Goal: Find specific page/section: Find specific page/section

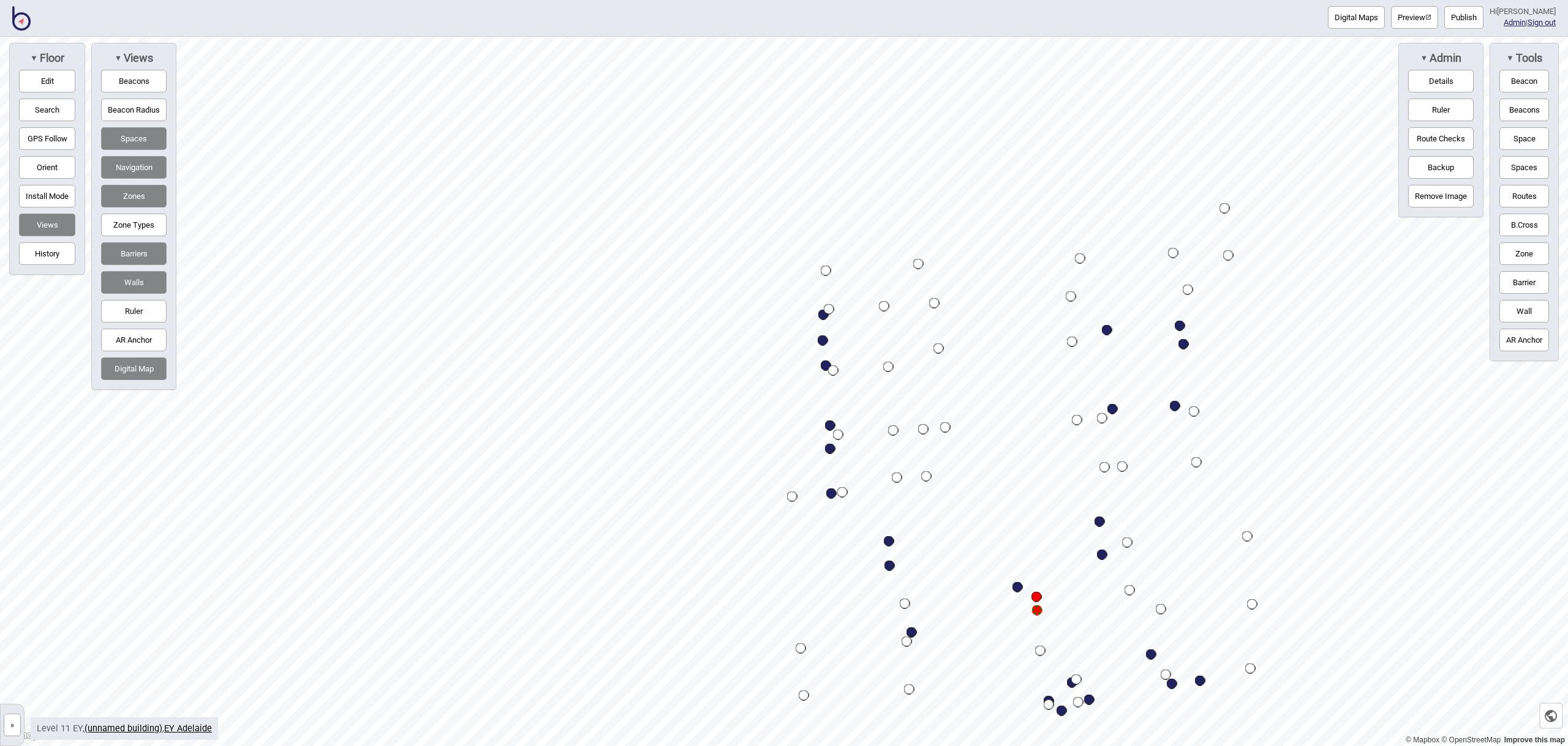
click at [1484, 15] on button "Publish" at bounding box center [1464, 17] width 40 height 22
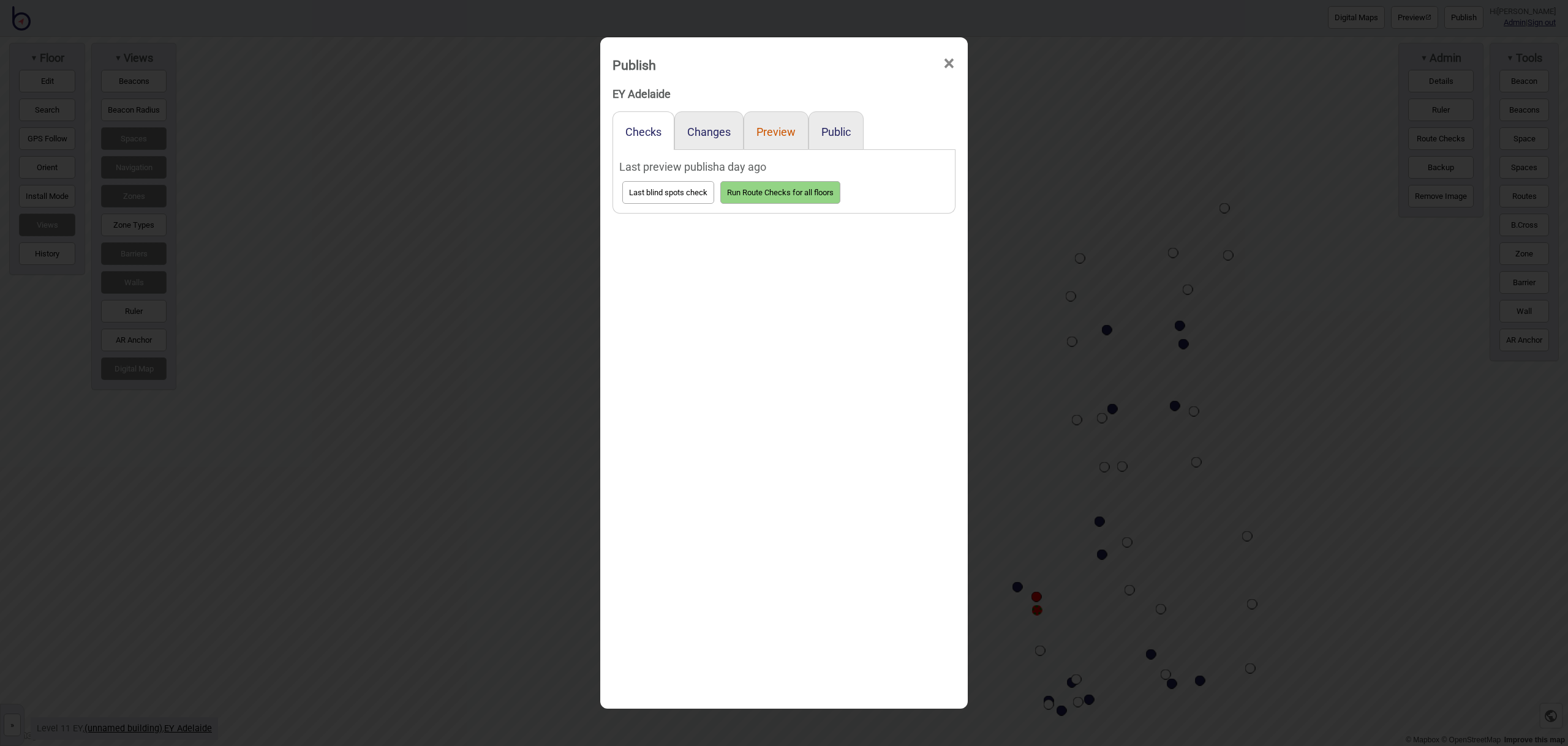
click at [763, 134] on button "Preview" at bounding box center [776, 131] width 40 height 13
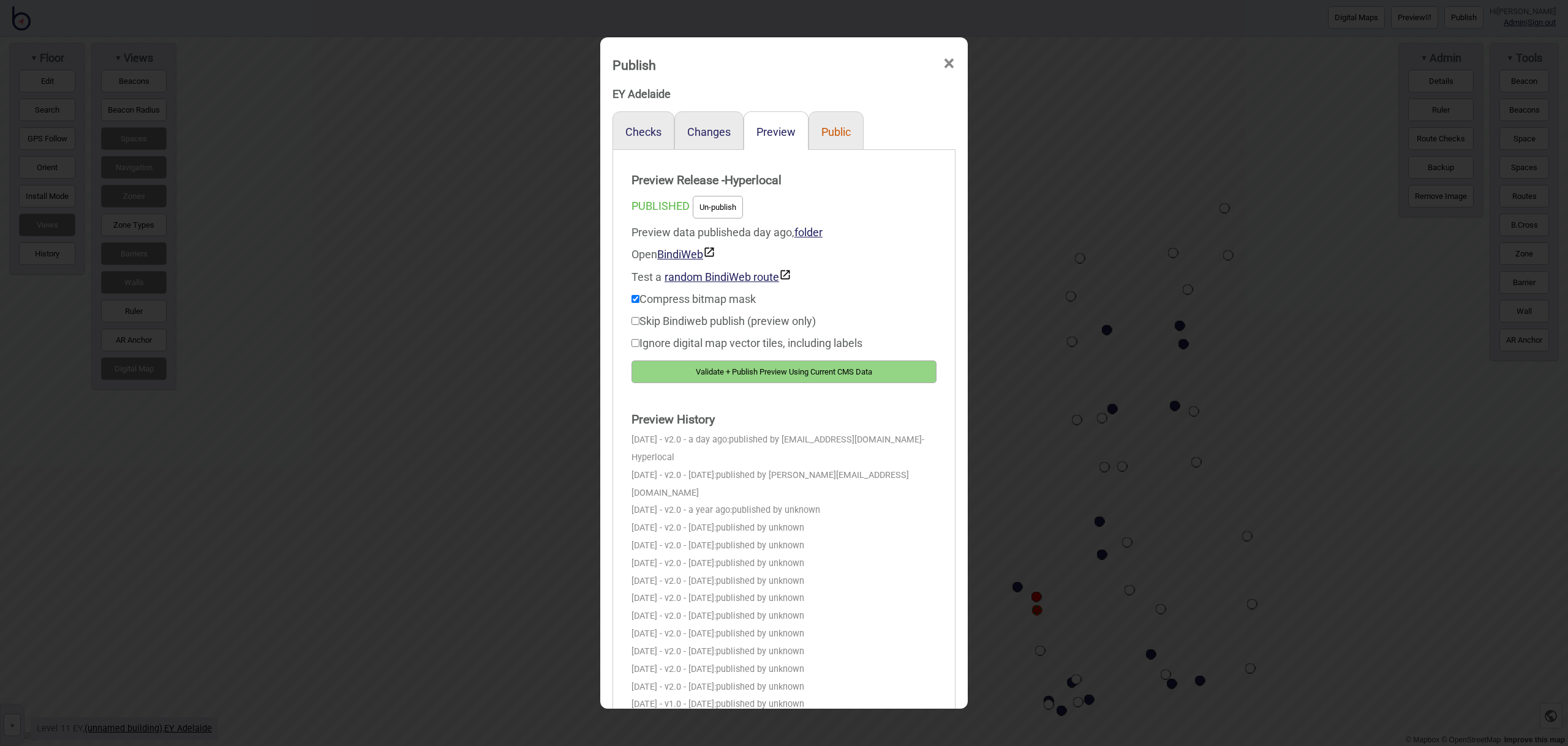
click at [834, 134] on button "Public" at bounding box center [836, 131] width 29 height 13
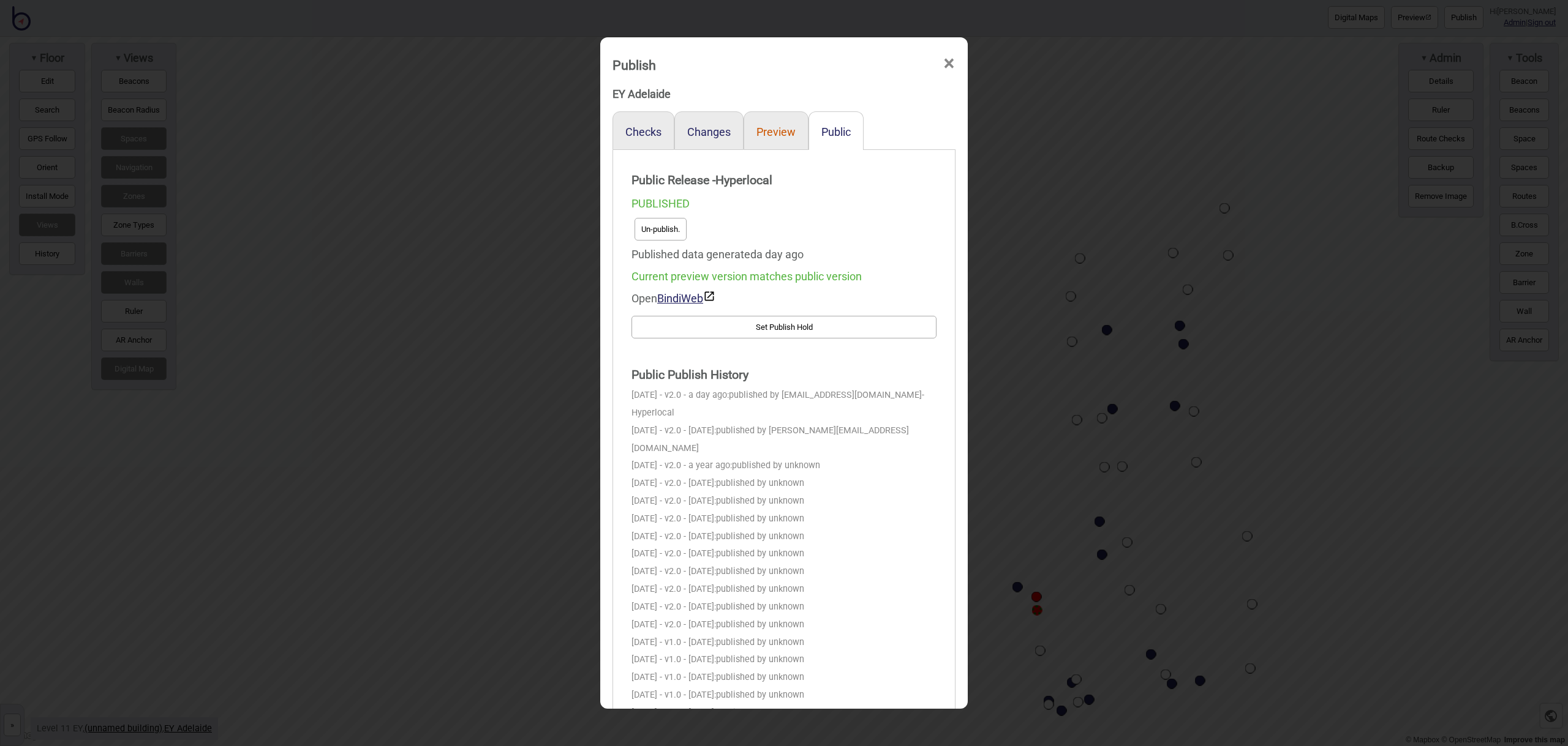
click at [790, 131] on button "Preview" at bounding box center [776, 131] width 40 height 13
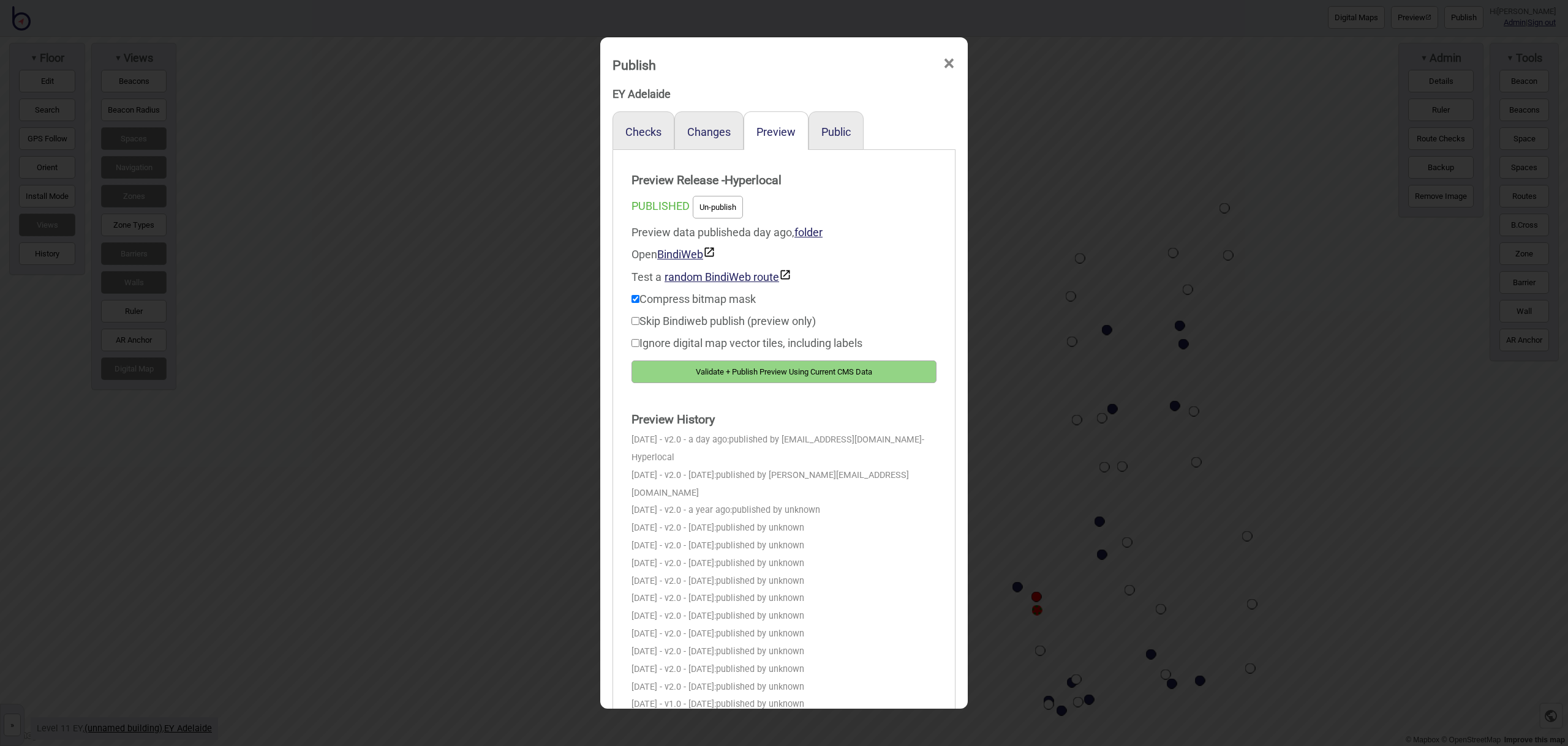
click at [954, 65] on span "×" at bounding box center [949, 63] width 13 height 40
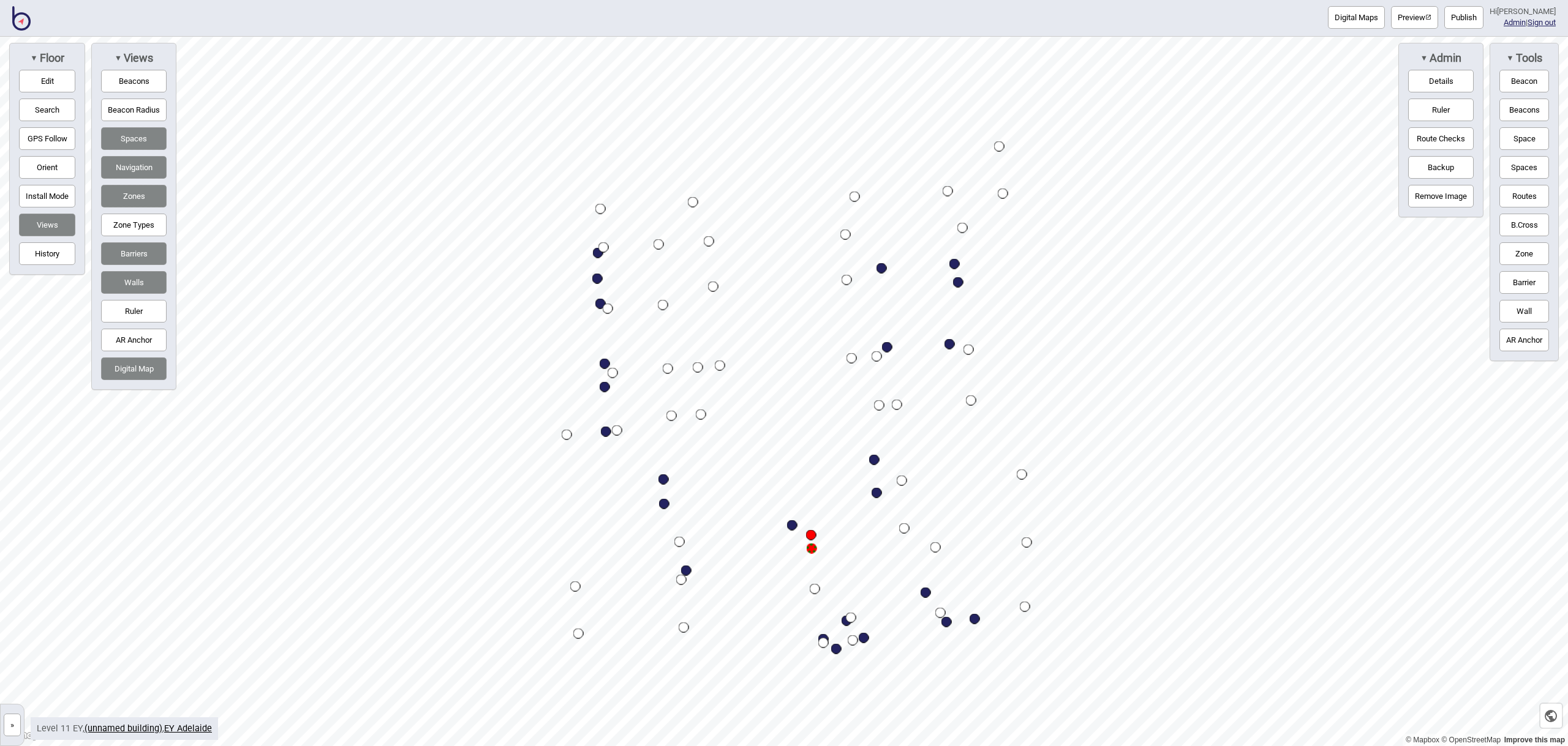
click at [22, 22] on img at bounding box center [21, 18] width 19 height 25
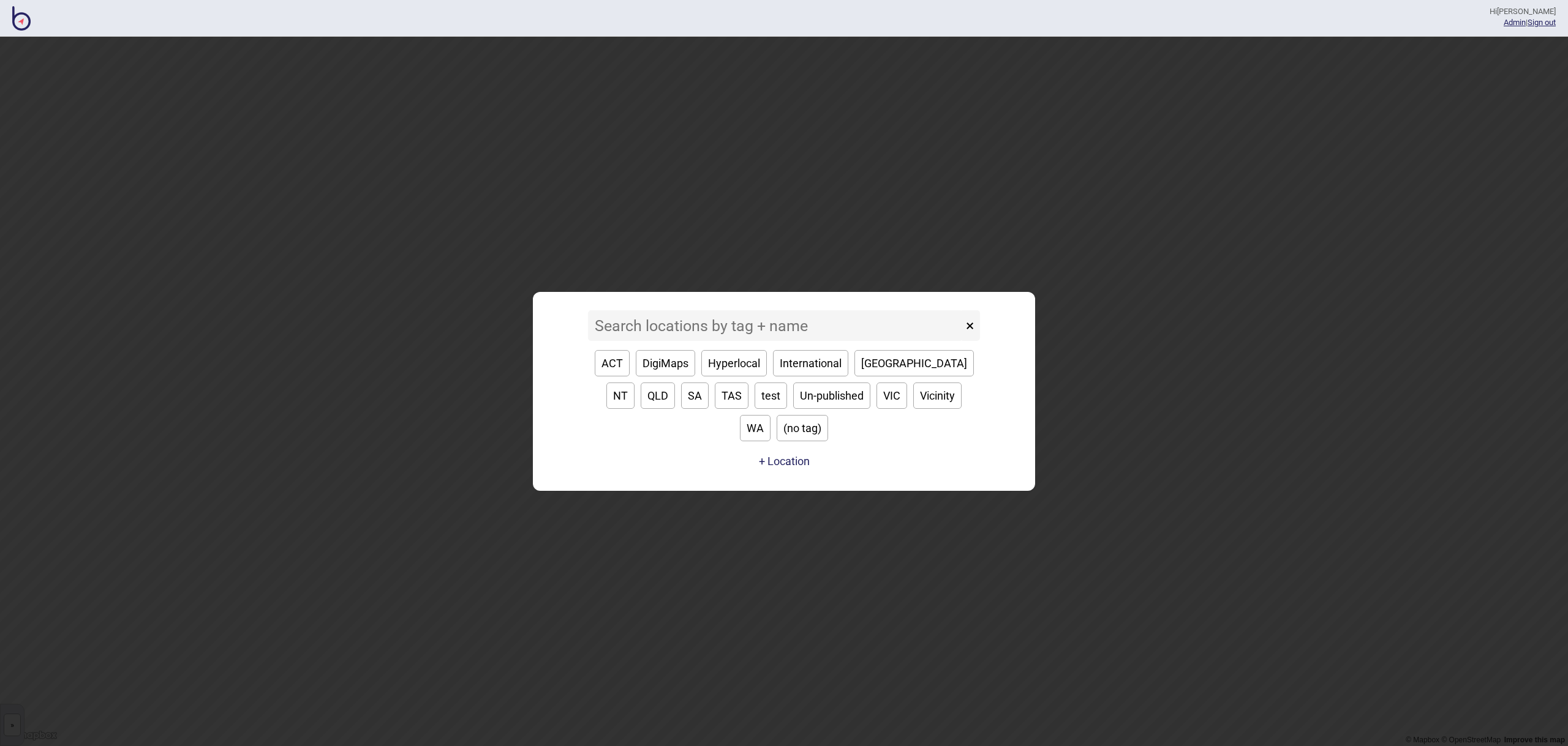
click at [770, 421] on button "WA" at bounding box center [755, 427] width 31 height 26
type input "WA"
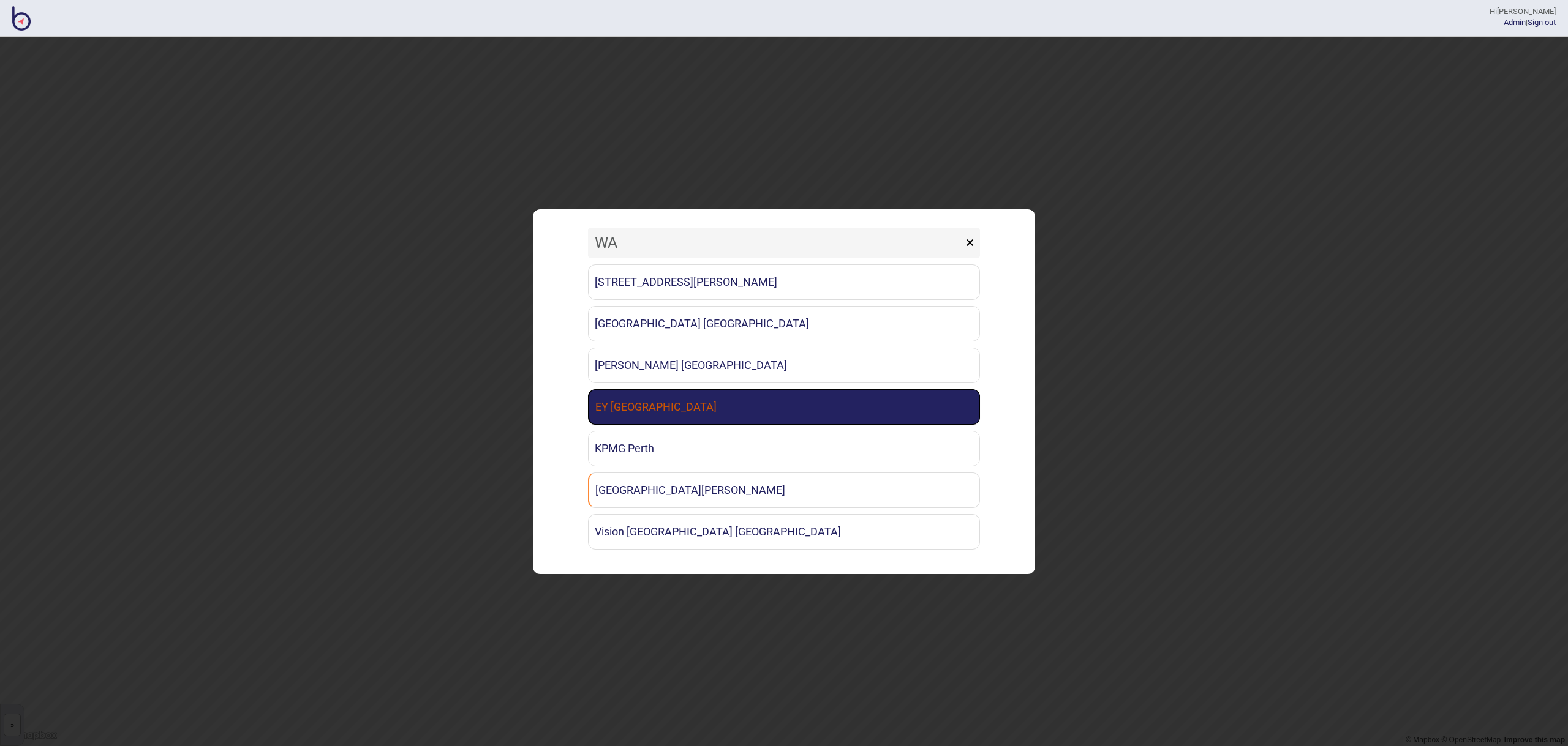
click at [688, 408] on link "EY [GEOGRAPHIC_DATA]" at bounding box center [784, 407] width 392 height 36
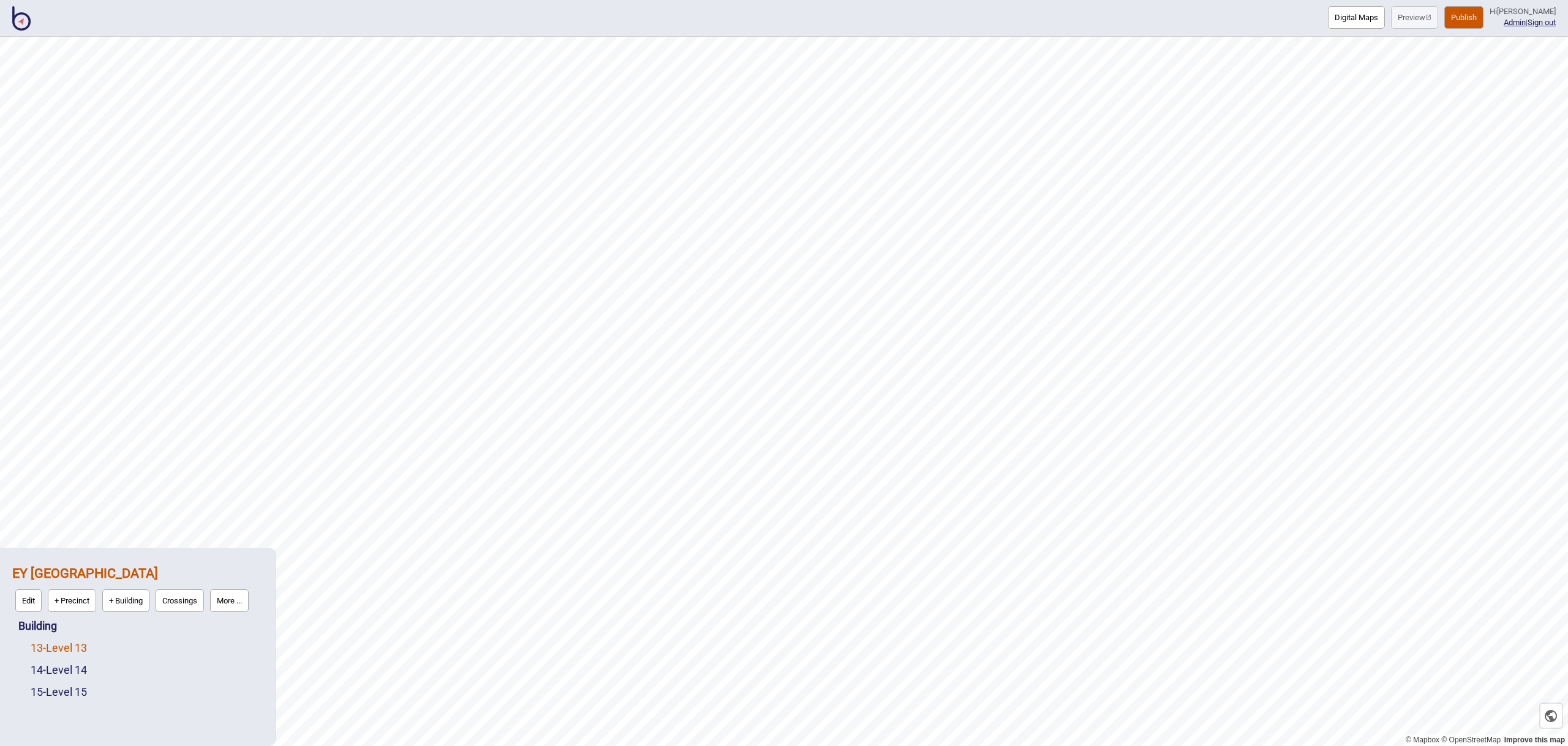
click at [80, 647] on link "13 - Level 13" at bounding box center [59, 648] width 57 height 13
click at [176, 644] on button "More ..." at bounding box center [169, 645] width 39 height 22
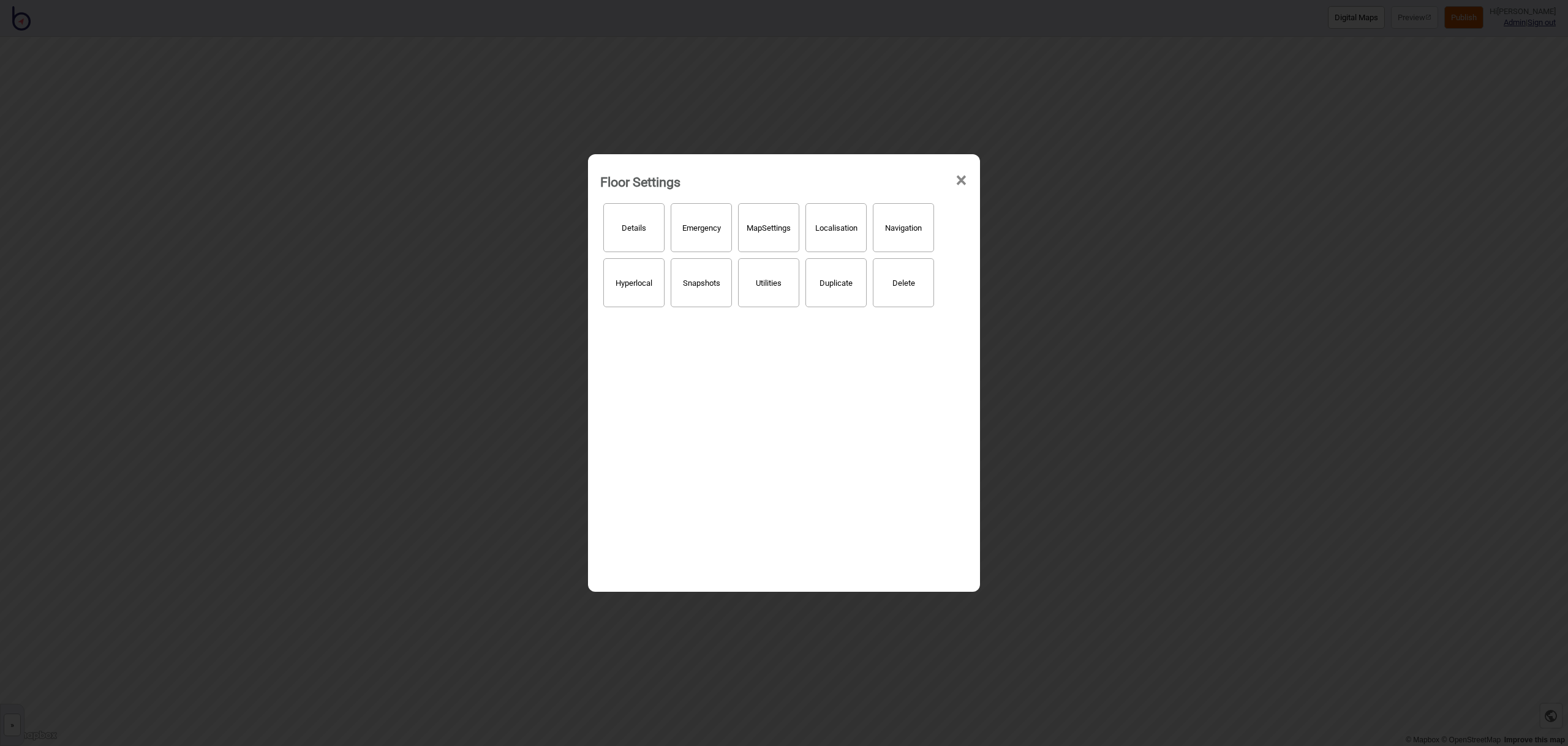
click at [646, 290] on button "Hyperlocal" at bounding box center [634, 283] width 61 height 49
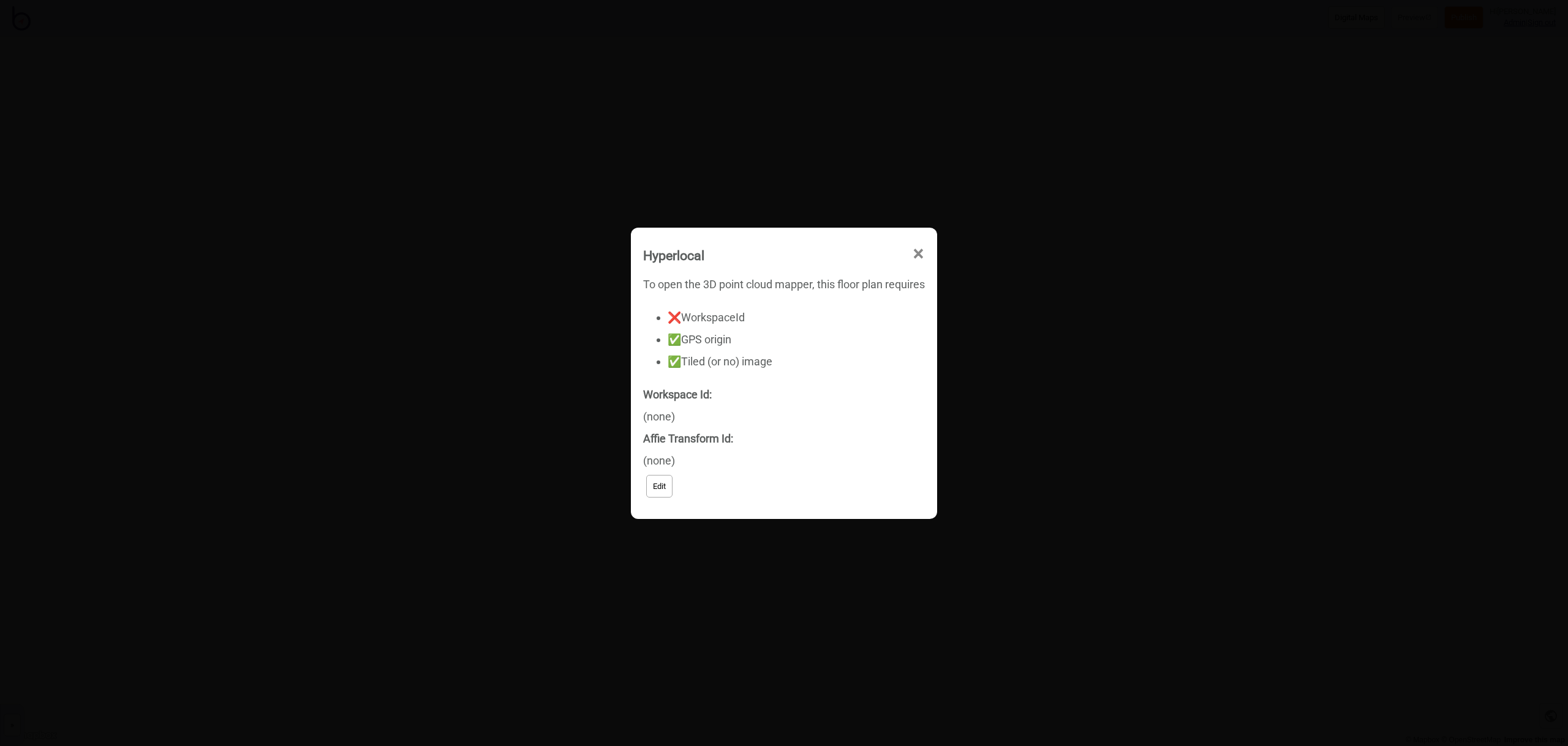
click at [837, 347] on span "×" at bounding box center [830, 367] width 13 height 40
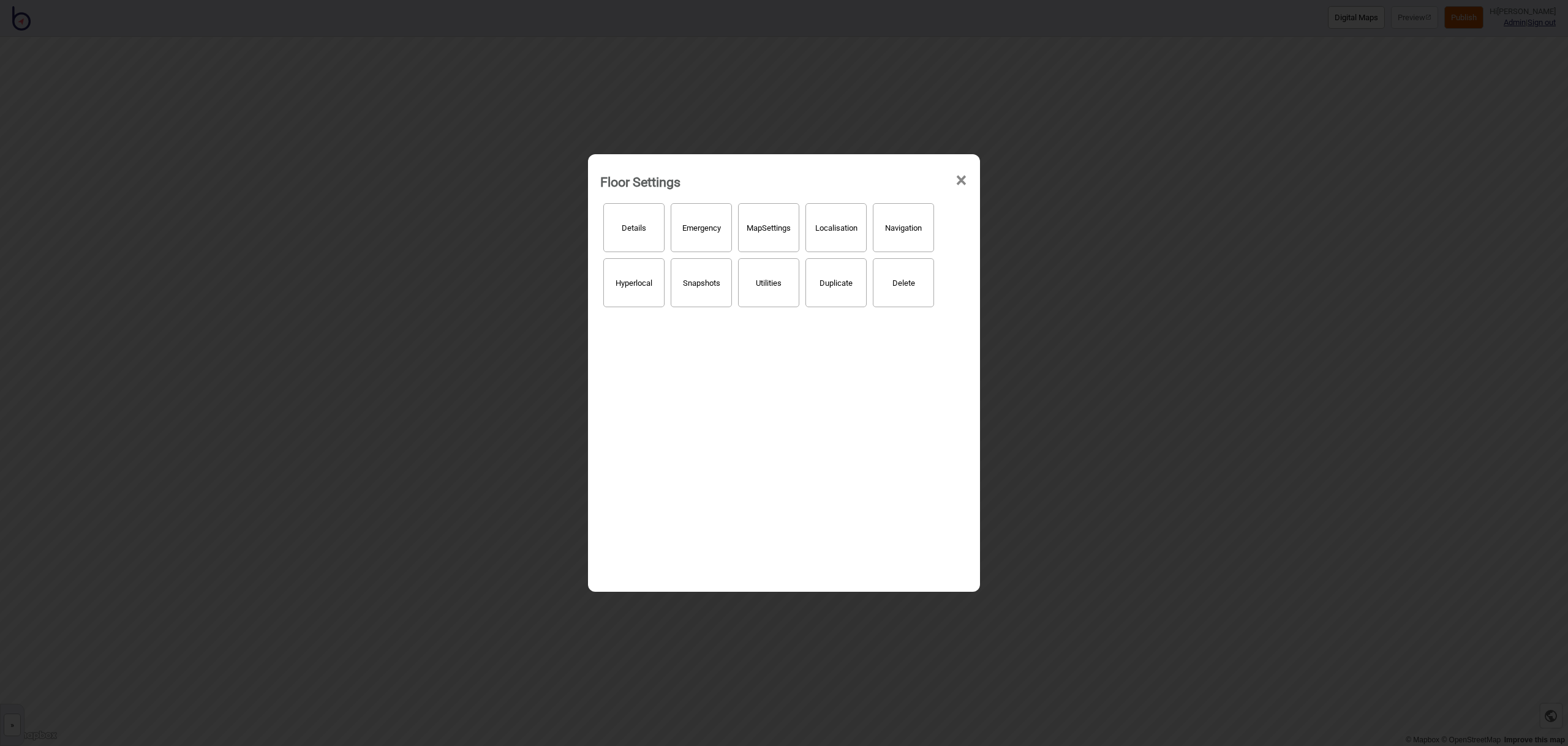
click at [963, 181] on span "×" at bounding box center [961, 181] width 13 height 40
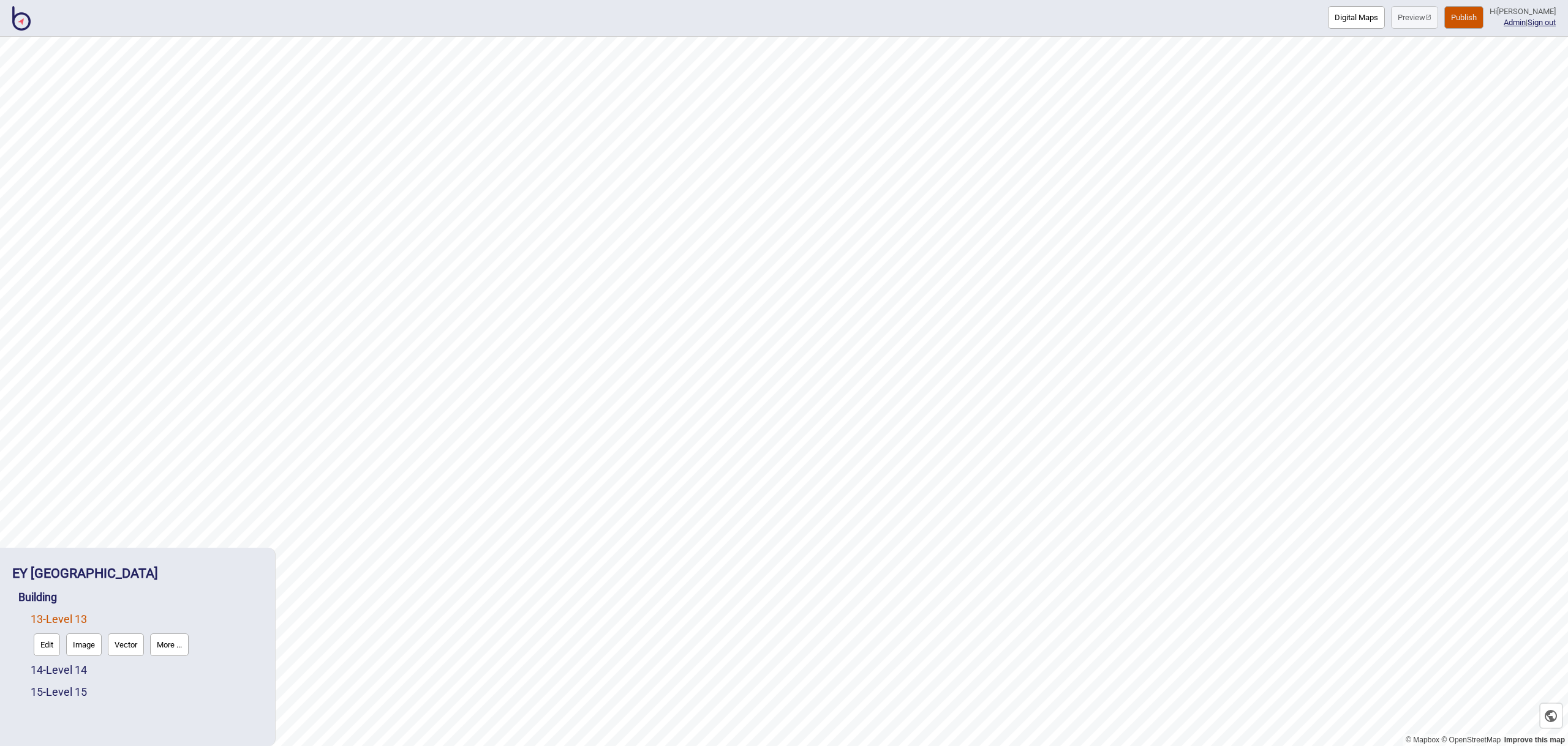
click at [50, 646] on button "Edit" at bounding box center [46, 645] width 26 height 22
